Goal: Navigation & Orientation: Find specific page/section

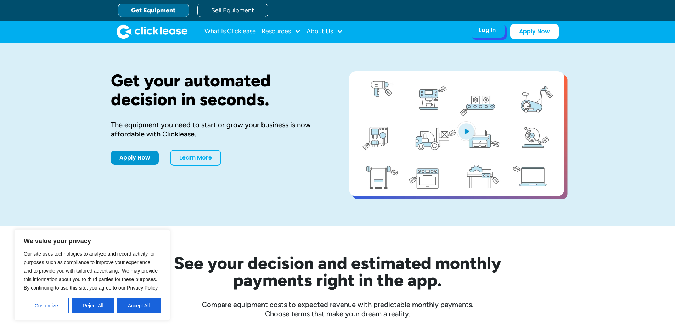
click at [493, 29] on div "Log In" at bounding box center [487, 30] width 17 height 7
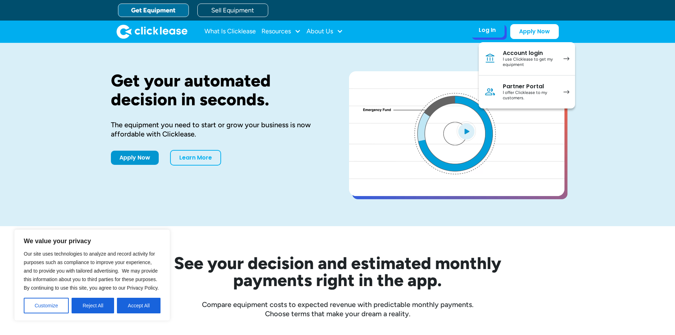
click at [531, 58] on div "I use Clicklease to get my equipment" at bounding box center [530, 62] width 54 height 11
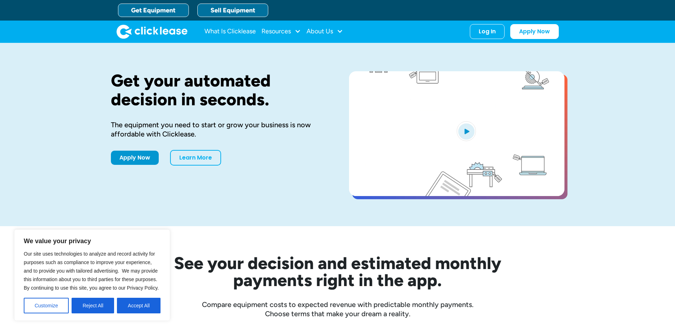
click at [240, 9] on link "Sell Equipment" at bounding box center [232, 10] width 71 height 13
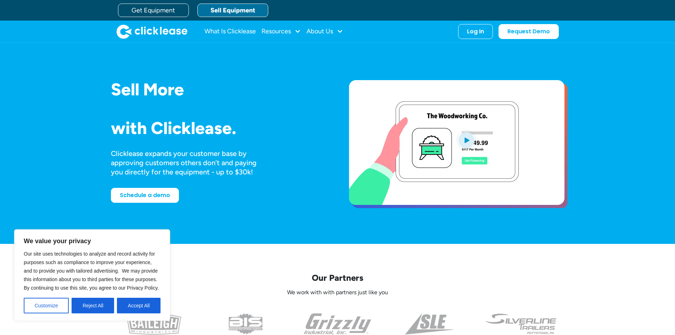
click at [257, 211] on div "Sell More Trailers Mowers Everything Welders Scrubbers Pizza Ovens Bandsaws 3D …" at bounding box center [338, 143] width 454 height 183
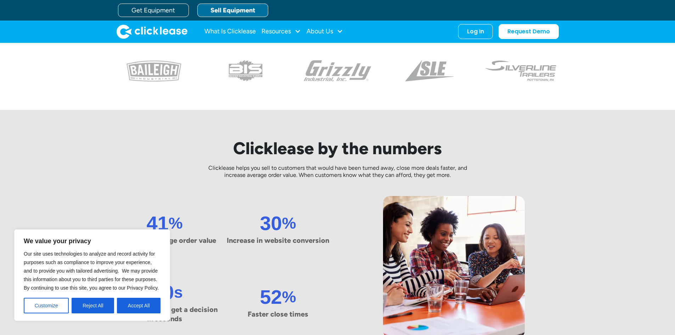
scroll to position [142, 0]
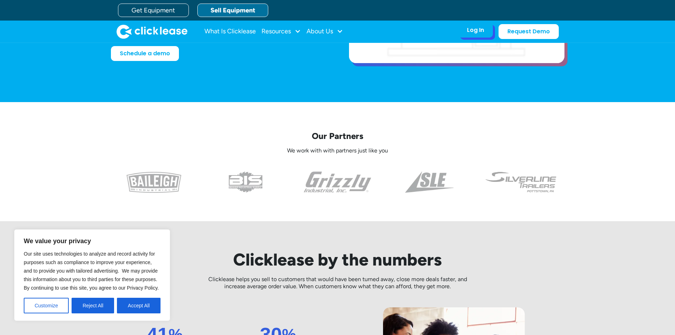
click at [473, 27] on div "Log In" at bounding box center [475, 30] width 17 height 7
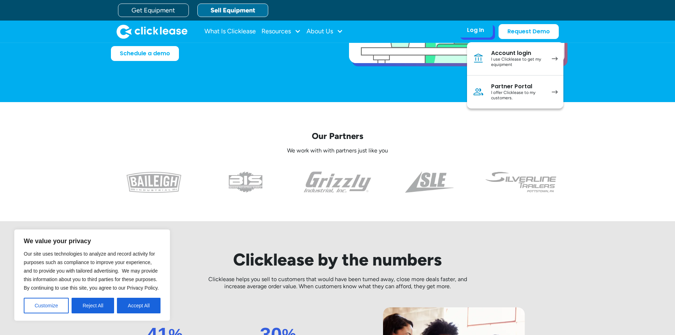
click at [529, 93] on div "I offer Clicklease to my customers." at bounding box center [518, 95] width 54 height 11
